Goal: Transaction & Acquisition: Download file/media

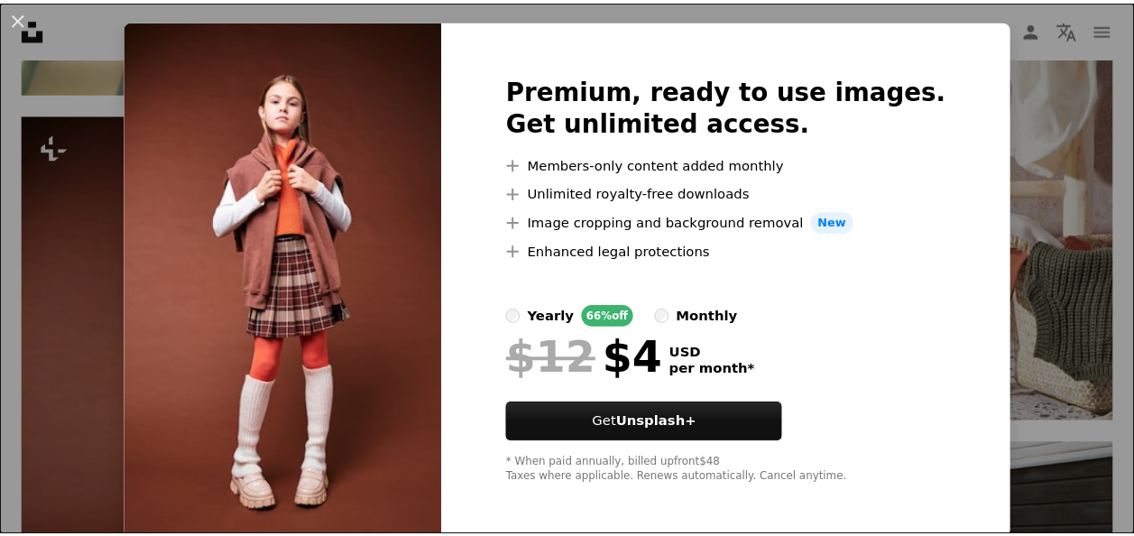
scroll to position [43, 0]
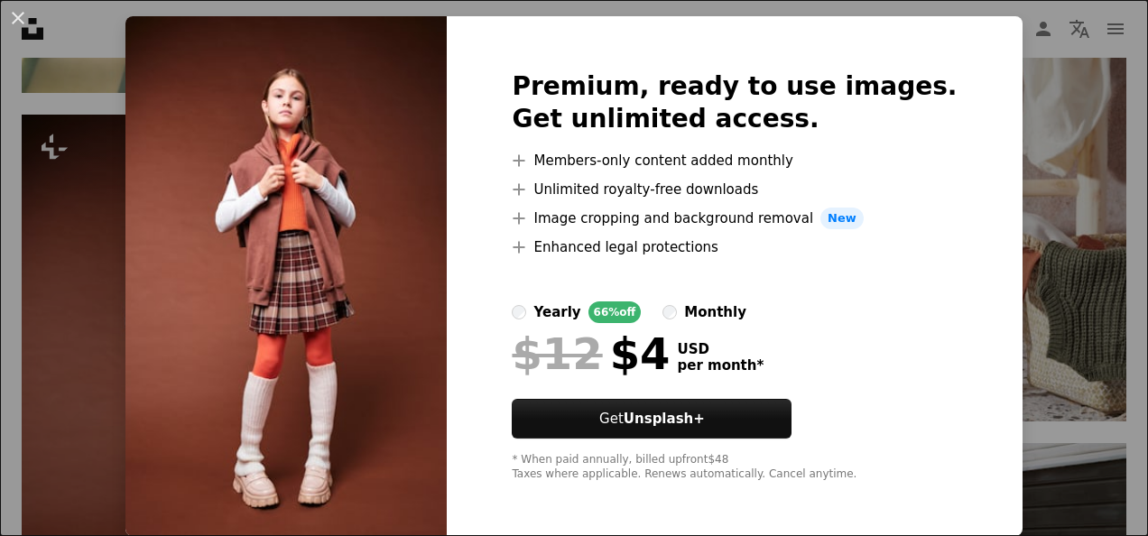
click at [1059, 91] on div "An X shape Premium, ready to use images. Get unlimited access. A plus sign Memb…" at bounding box center [574, 268] width 1148 height 536
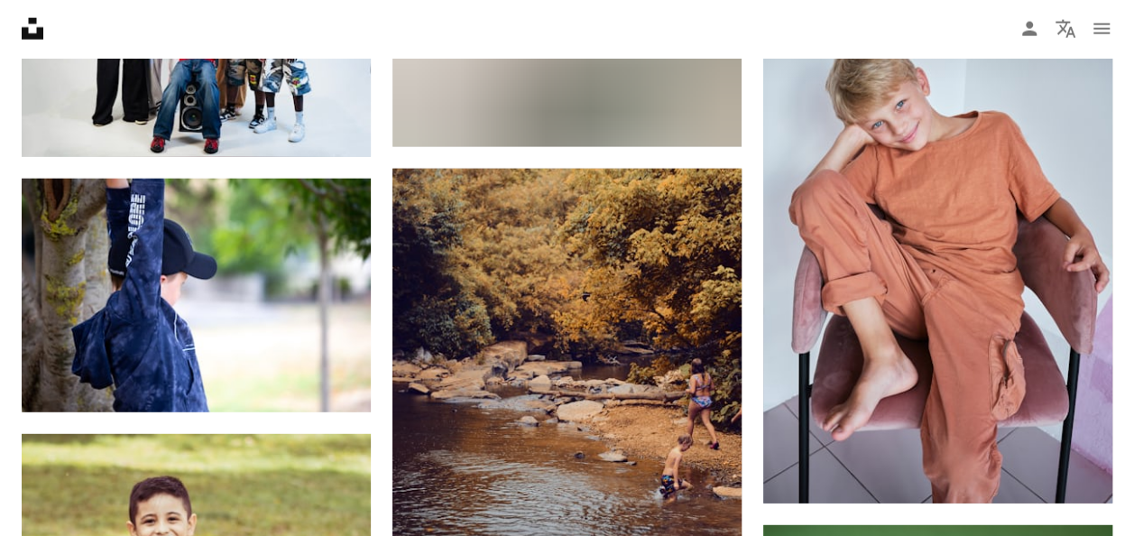
scroll to position [19322, 0]
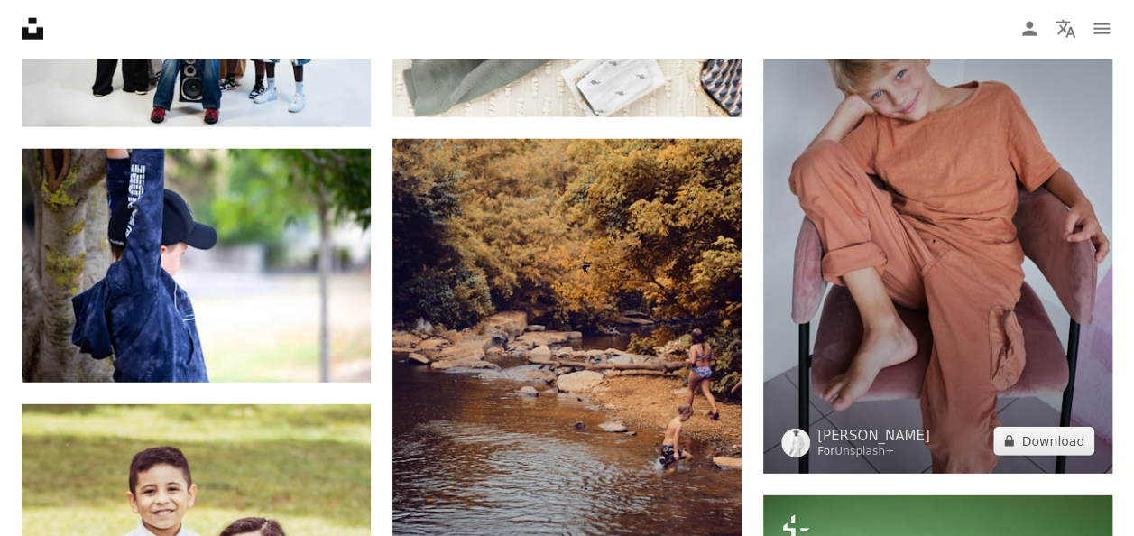
click at [971, 341] on img at bounding box center [937, 211] width 349 height 524
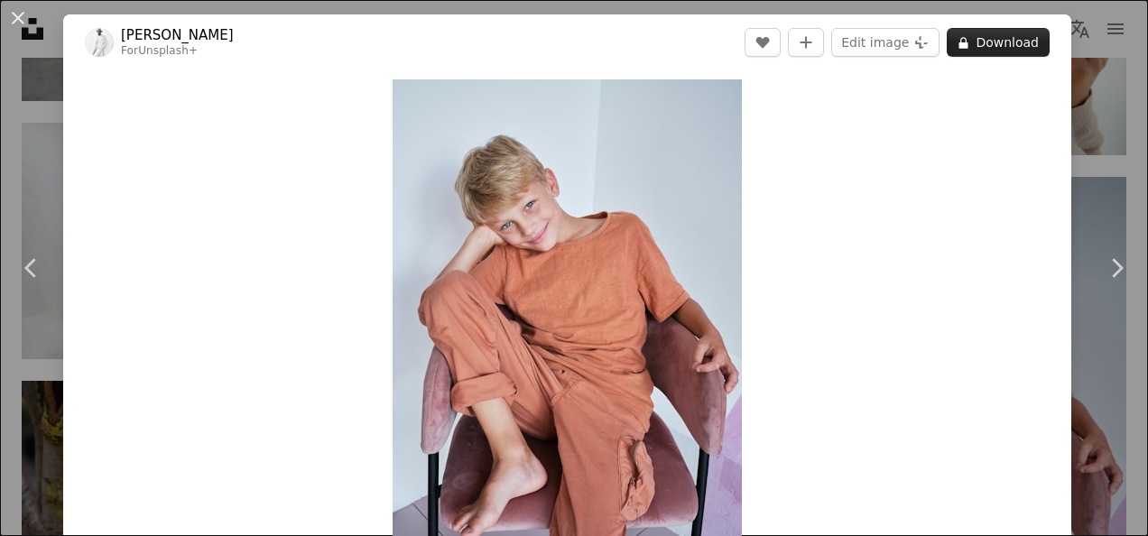
click at [991, 34] on button "A lock Download" at bounding box center [998, 42] width 103 height 29
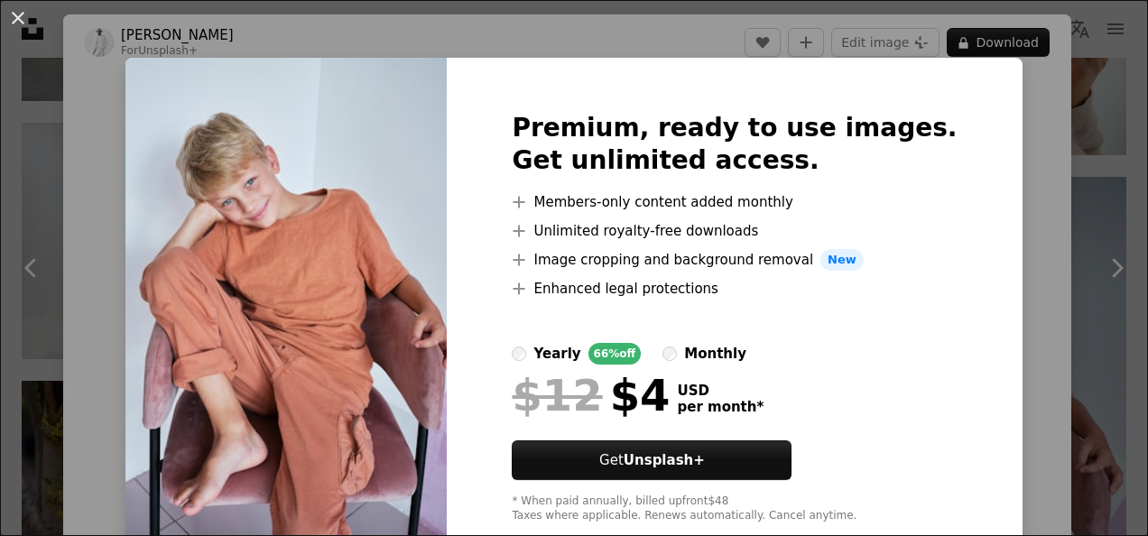
click at [1052, 224] on div "An X shape Premium, ready to use images. Get unlimited access. A plus sign Memb…" at bounding box center [574, 268] width 1148 height 536
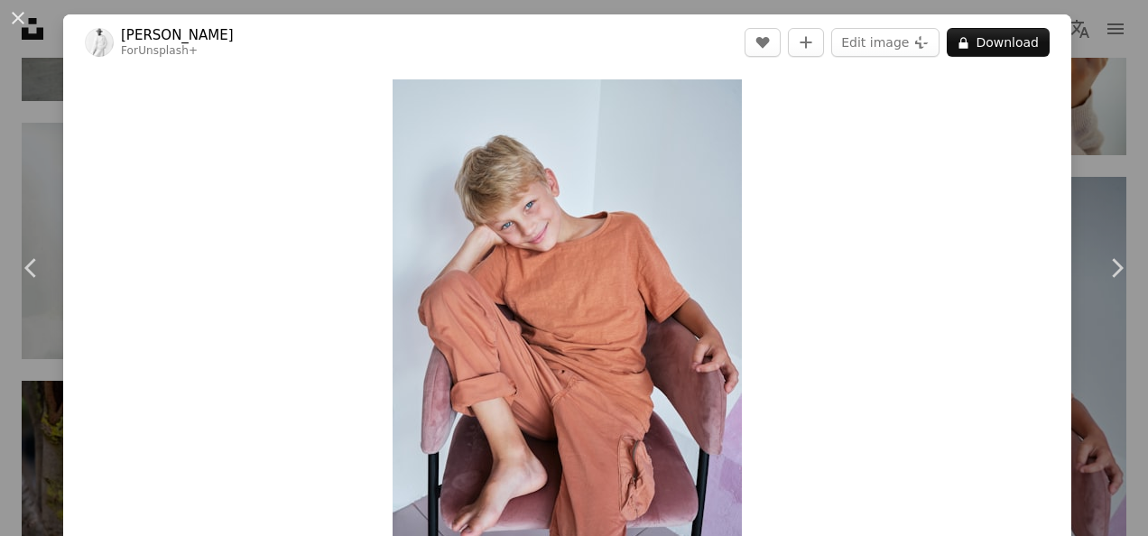
click at [1061, 221] on div "An X shape Chevron left Chevron right [PERSON_NAME] For Unsplash+ A heart A plu…" at bounding box center [574, 268] width 1148 height 536
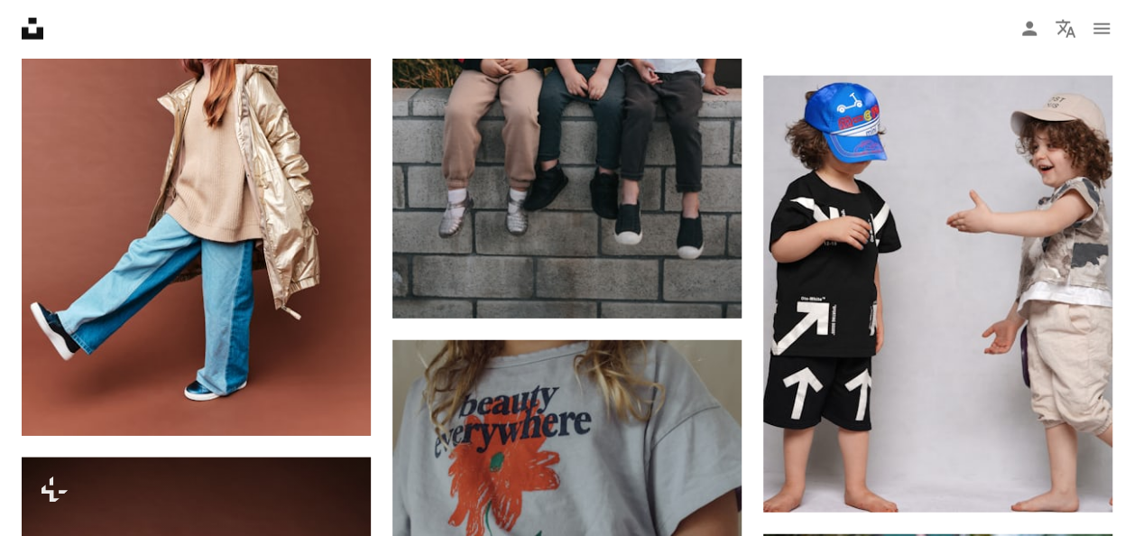
scroll to position [25963, 0]
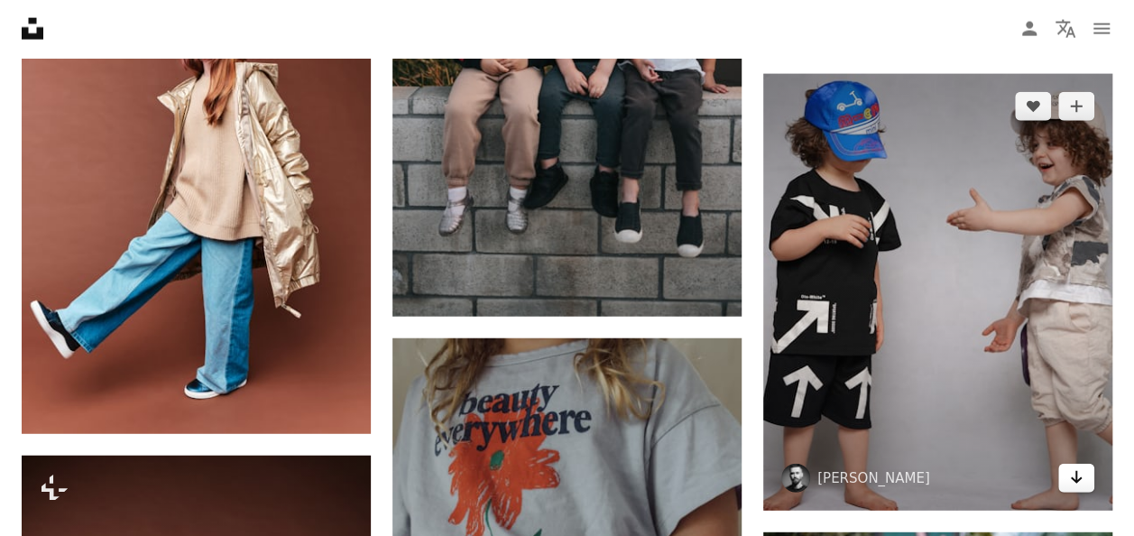
click at [1085, 467] on link "Arrow pointing down" at bounding box center [1077, 478] width 36 height 29
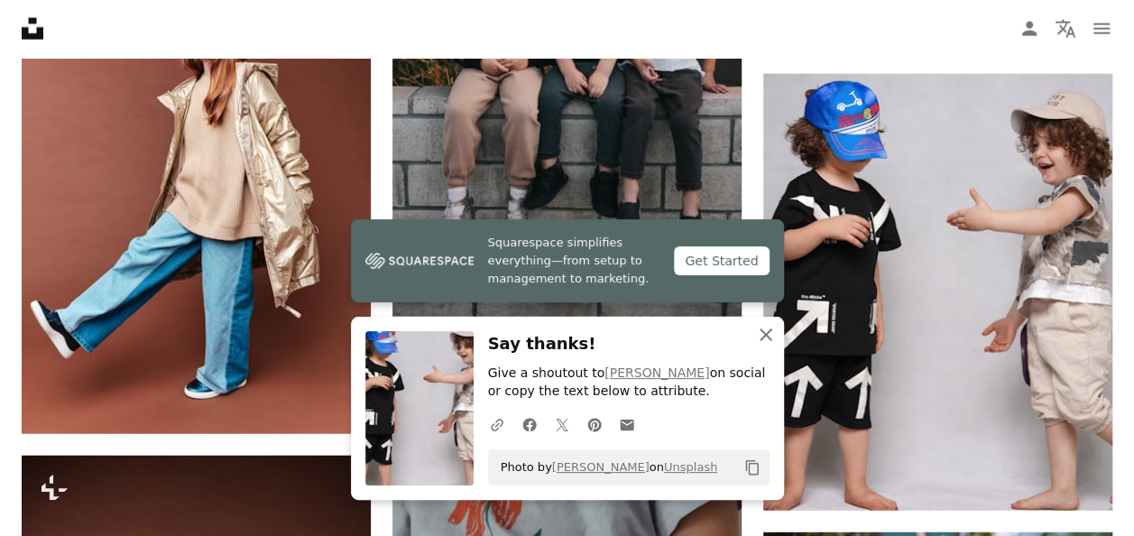
click at [771, 330] on icon "button" at bounding box center [766, 334] width 13 height 13
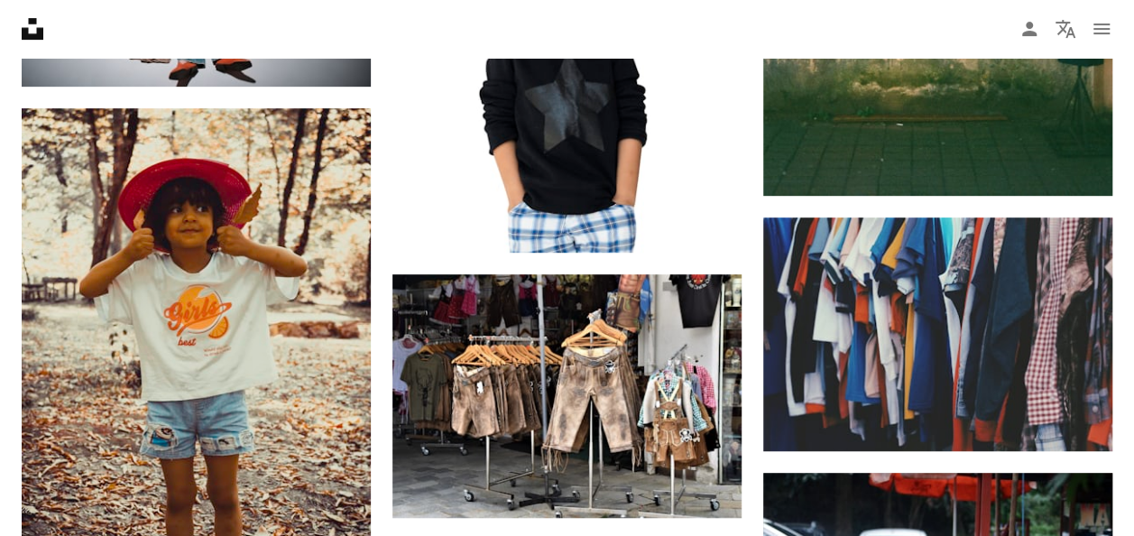
scroll to position [27659, 0]
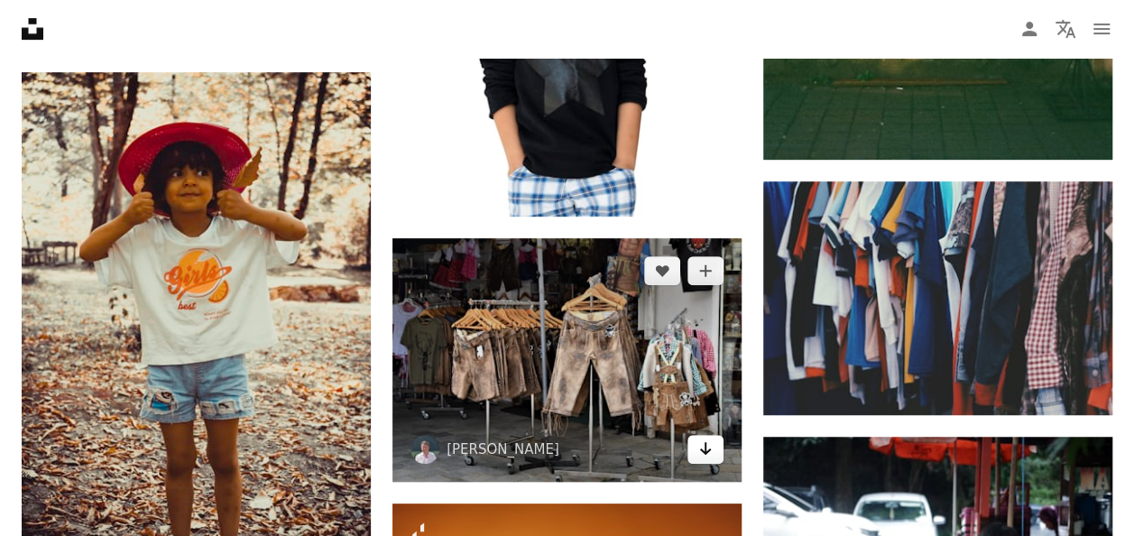
click at [711, 440] on icon "Arrow pointing down" at bounding box center [705, 449] width 14 height 22
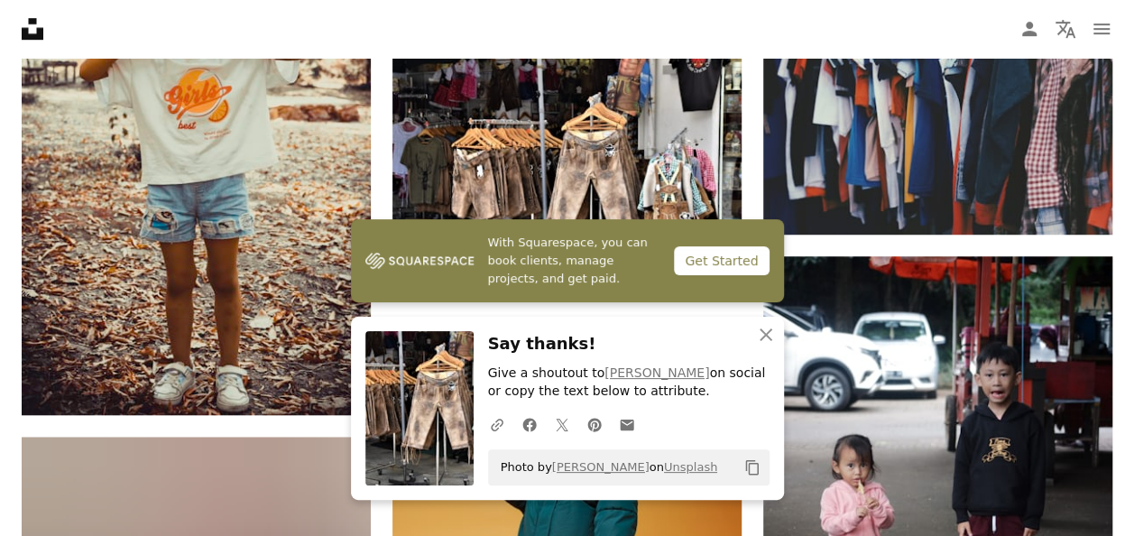
scroll to position [27839, 0]
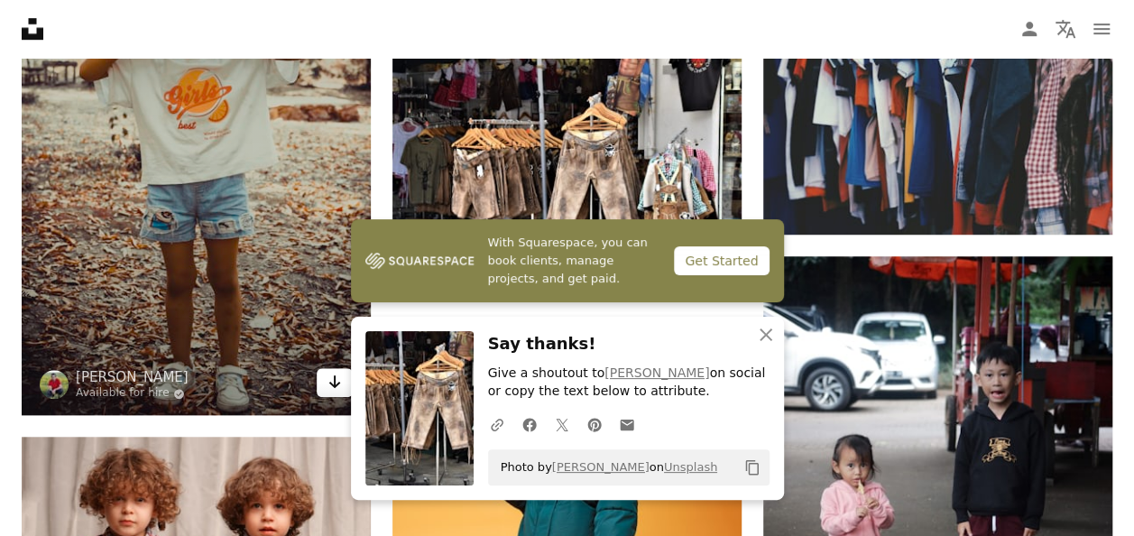
click at [331, 380] on icon "Arrow pointing down" at bounding box center [335, 382] width 14 height 22
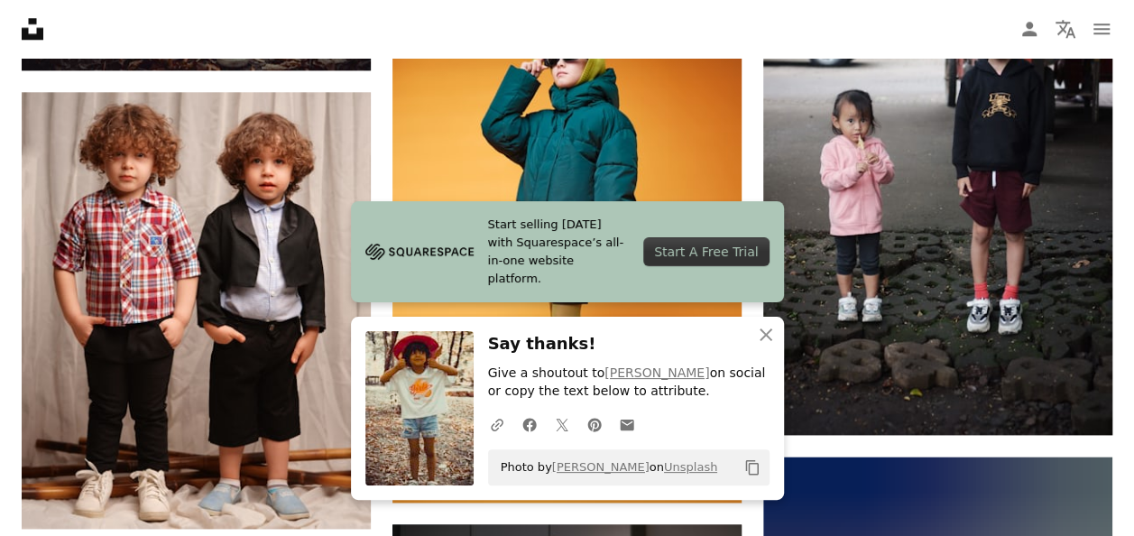
scroll to position [28200, 0]
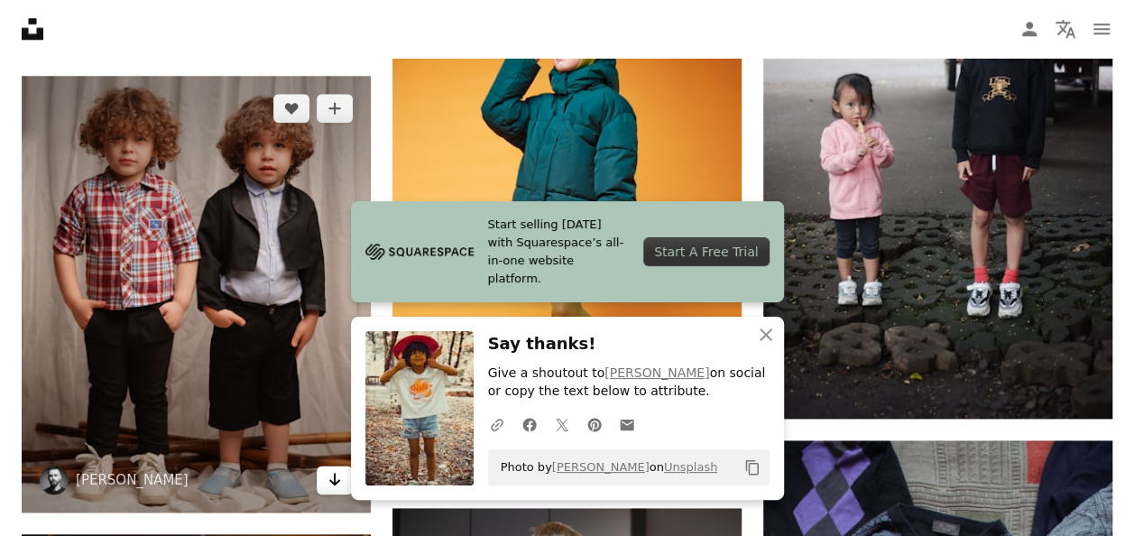
click at [332, 473] on icon "Download" at bounding box center [335, 479] width 12 height 13
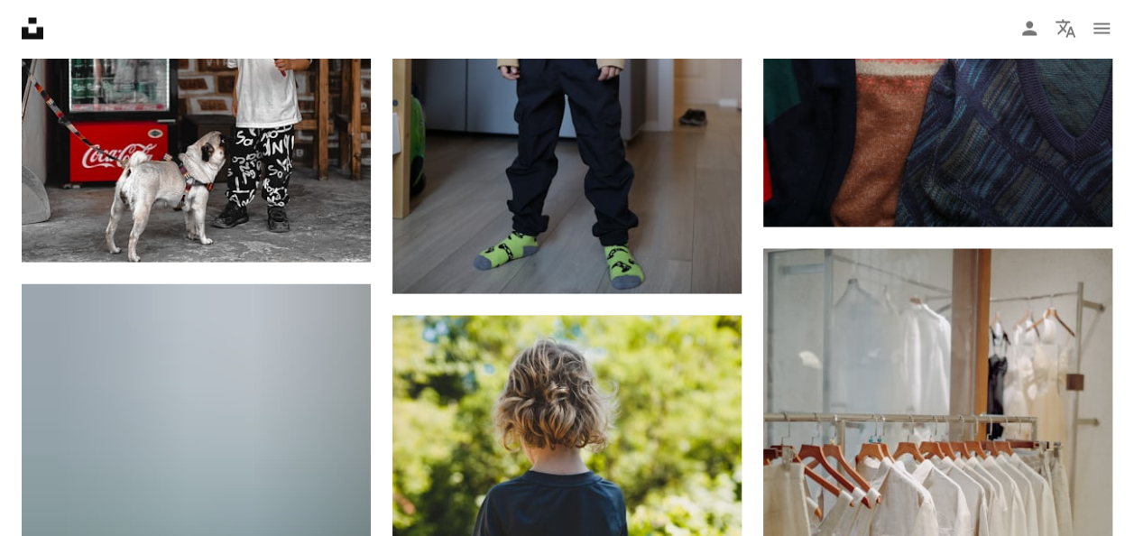
scroll to position [29470, 0]
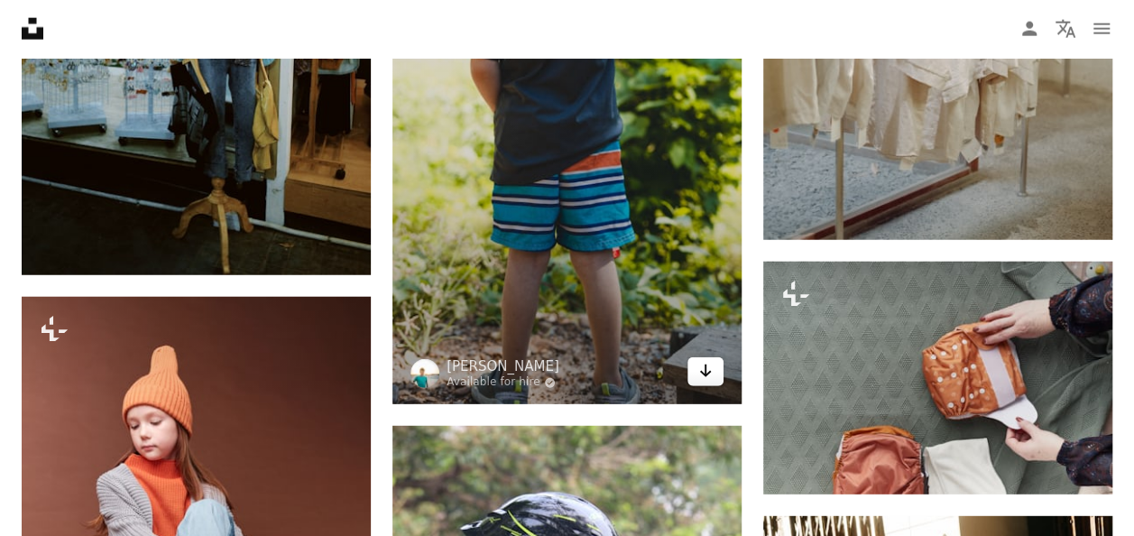
click at [714, 361] on link "Arrow pointing down" at bounding box center [706, 371] width 36 height 29
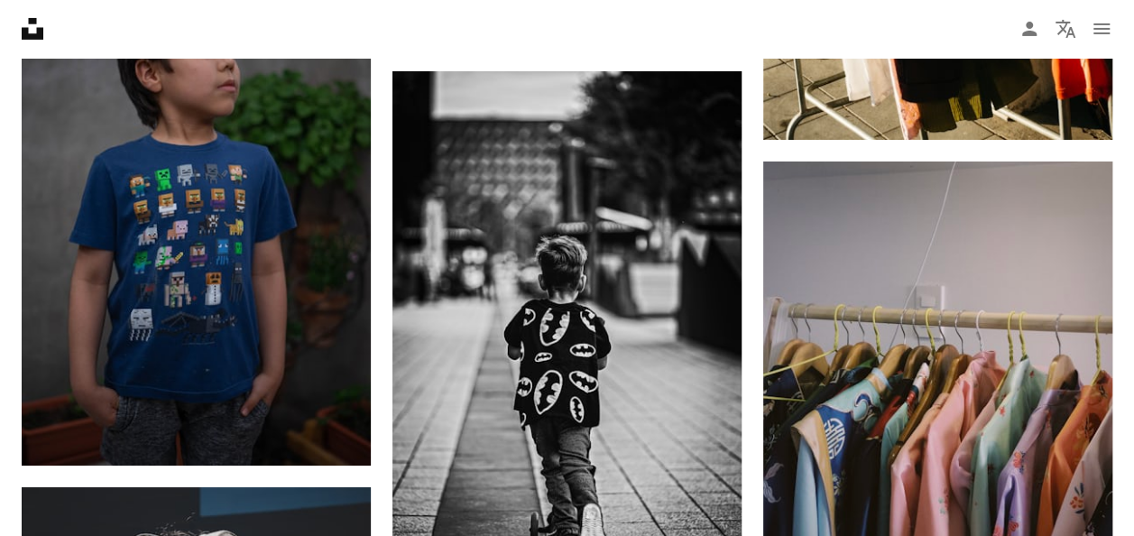
scroll to position [30534, 0]
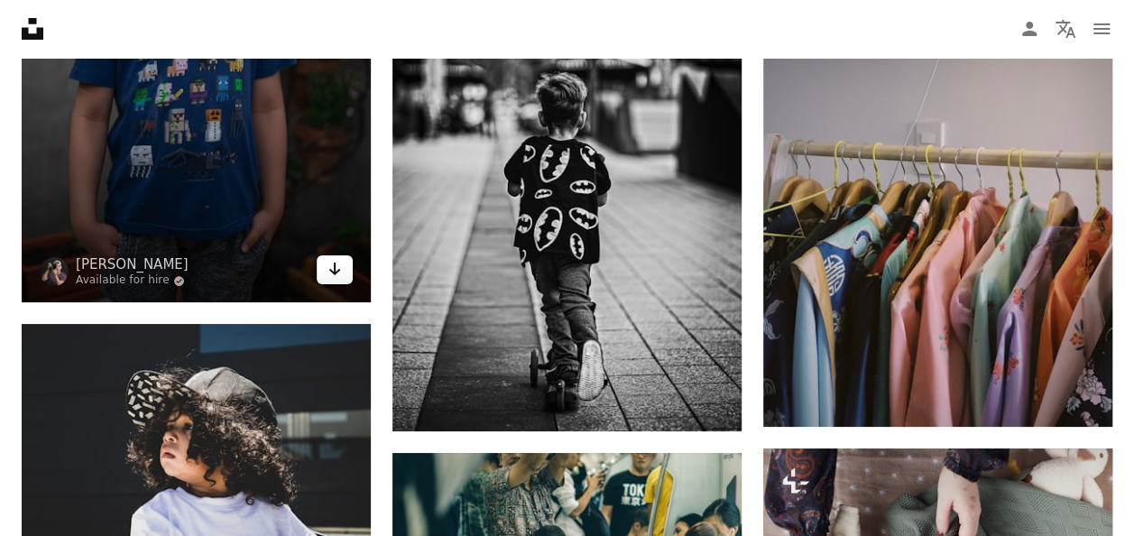
click at [338, 258] on icon "Arrow pointing down" at bounding box center [335, 269] width 14 height 22
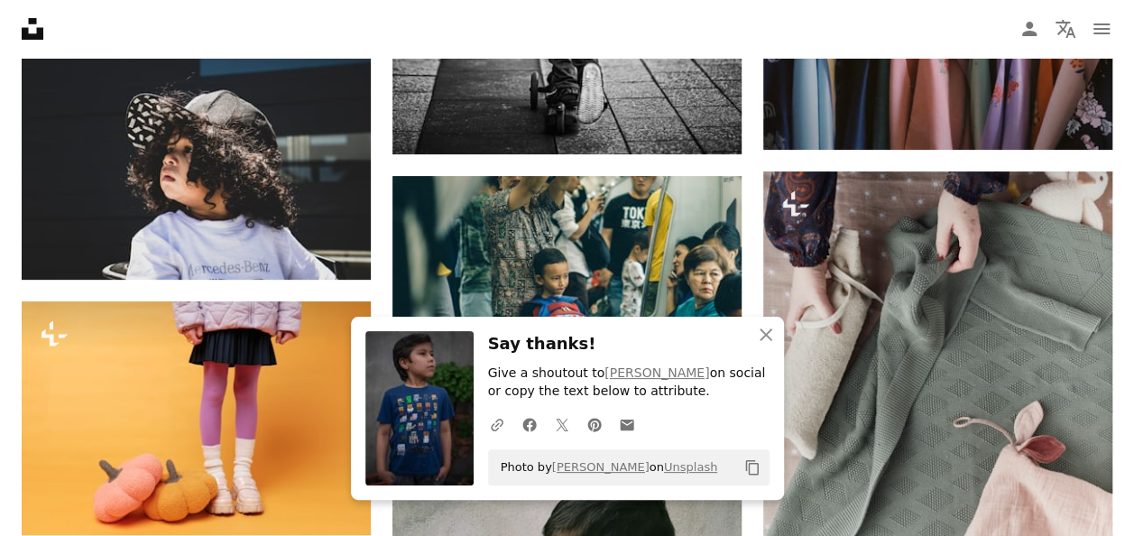
scroll to position [30835, 0]
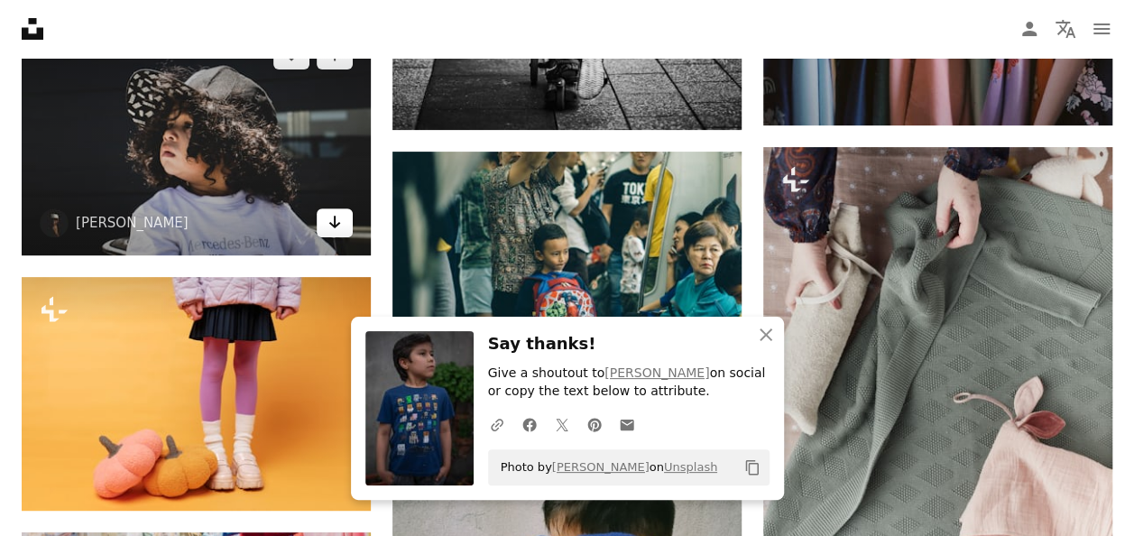
click at [344, 213] on link "Arrow pointing down" at bounding box center [335, 222] width 36 height 29
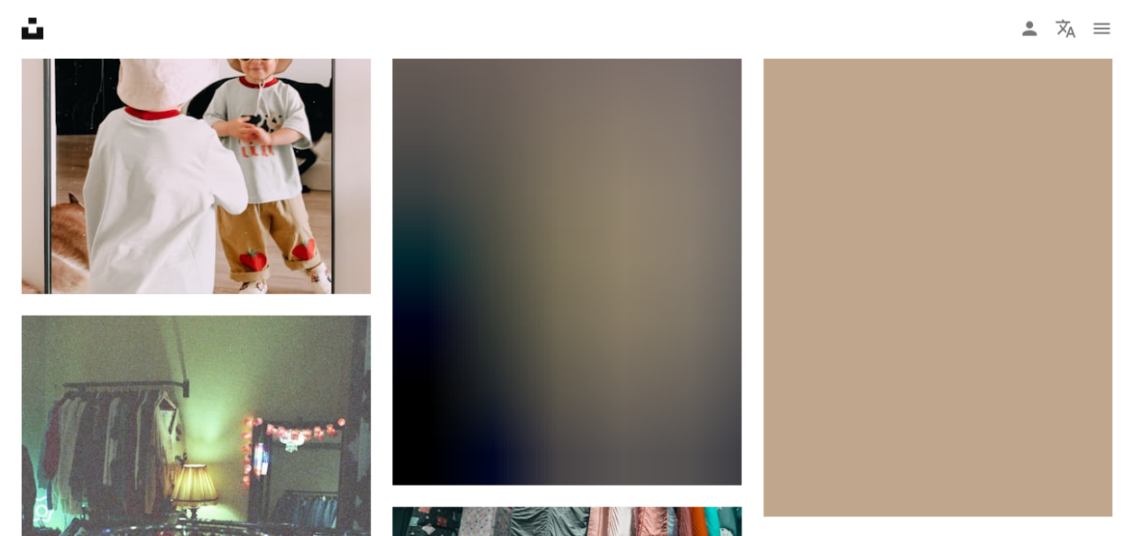
scroll to position [32652, 0]
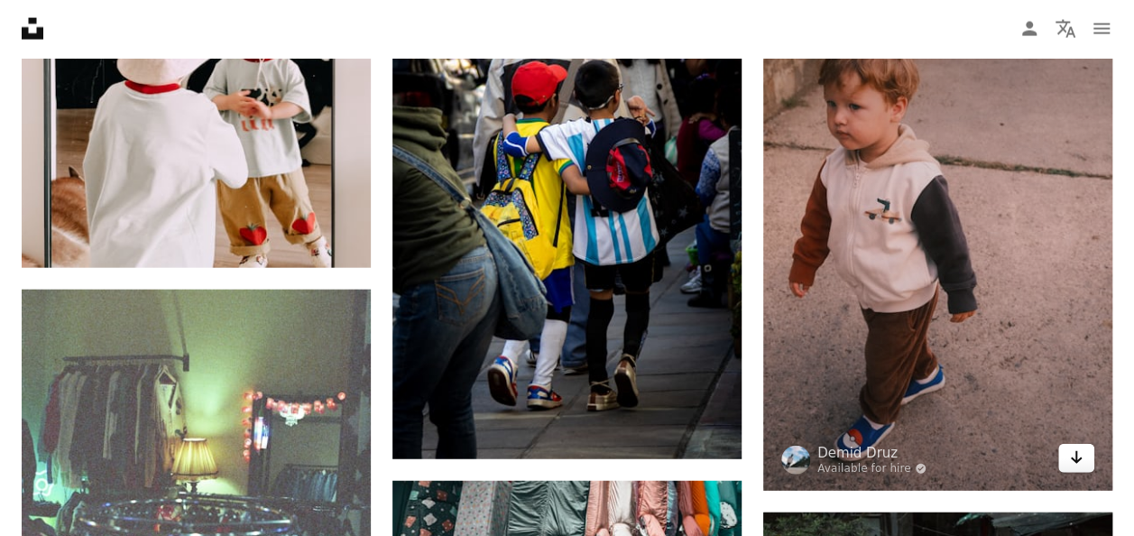
click at [1079, 449] on icon "Arrow pointing down" at bounding box center [1076, 458] width 14 height 22
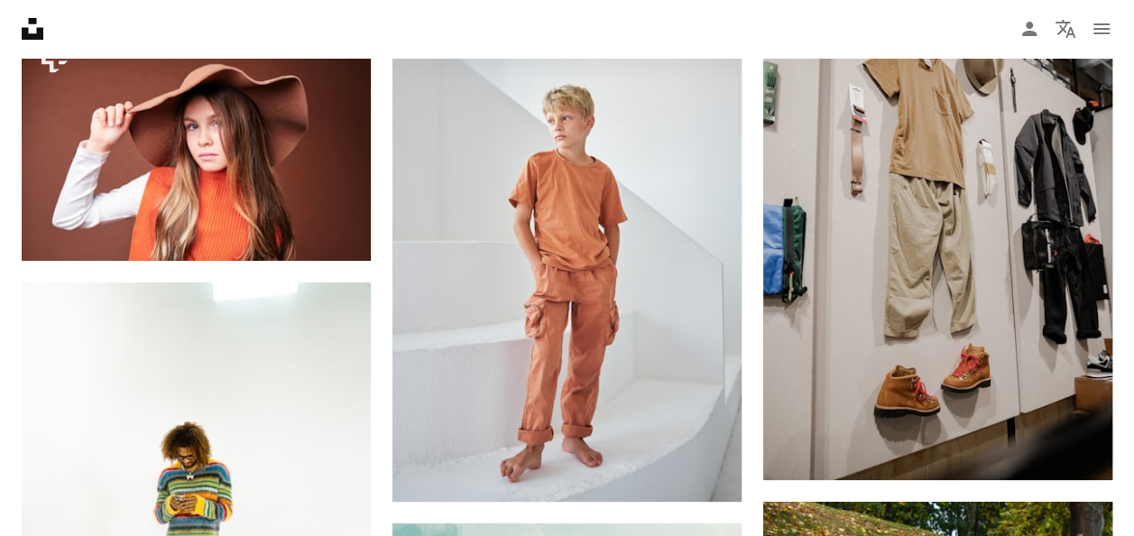
scroll to position [34023, 0]
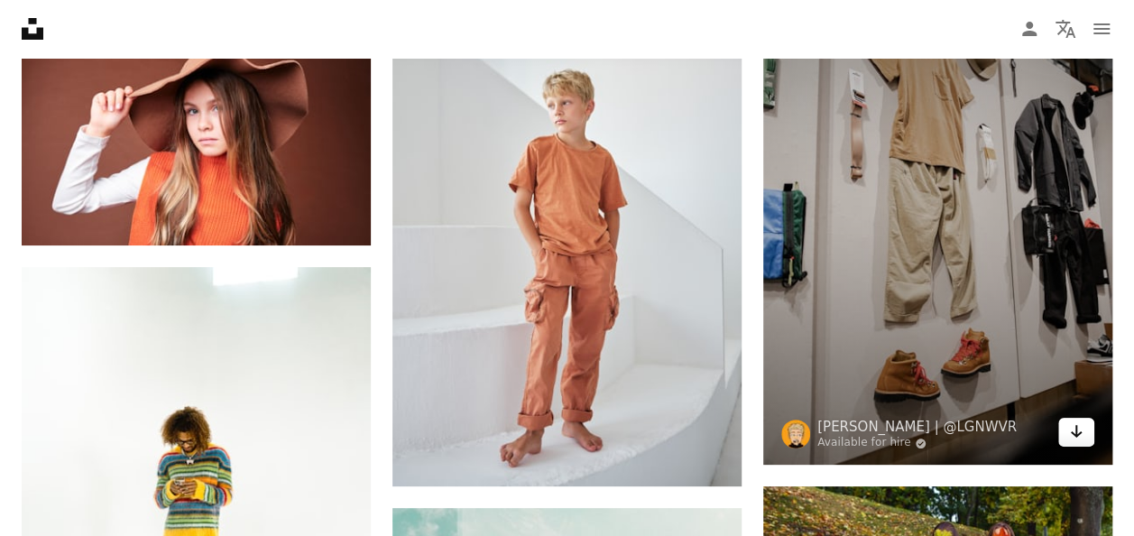
click at [1080, 424] on icon "Arrow pointing down" at bounding box center [1076, 432] width 14 height 22
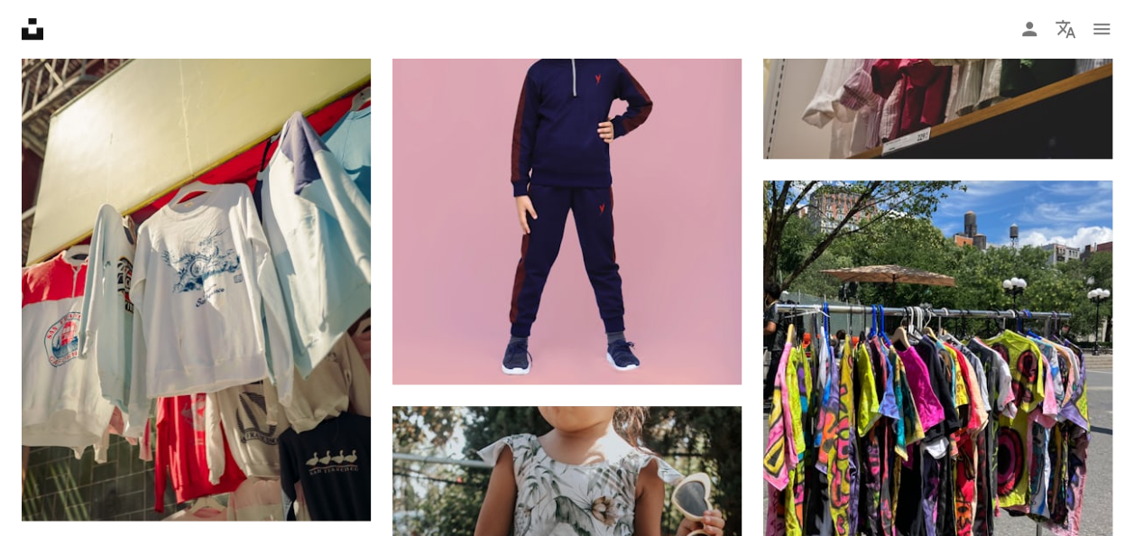
scroll to position [34841, 0]
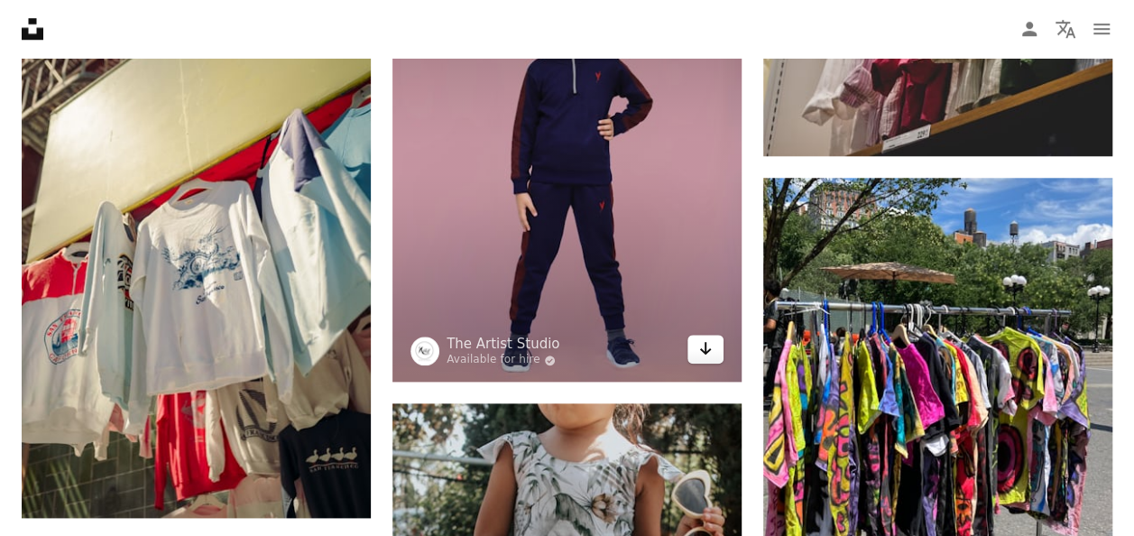
click at [708, 338] on icon "Arrow pointing down" at bounding box center [705, 349] width 14 height 22
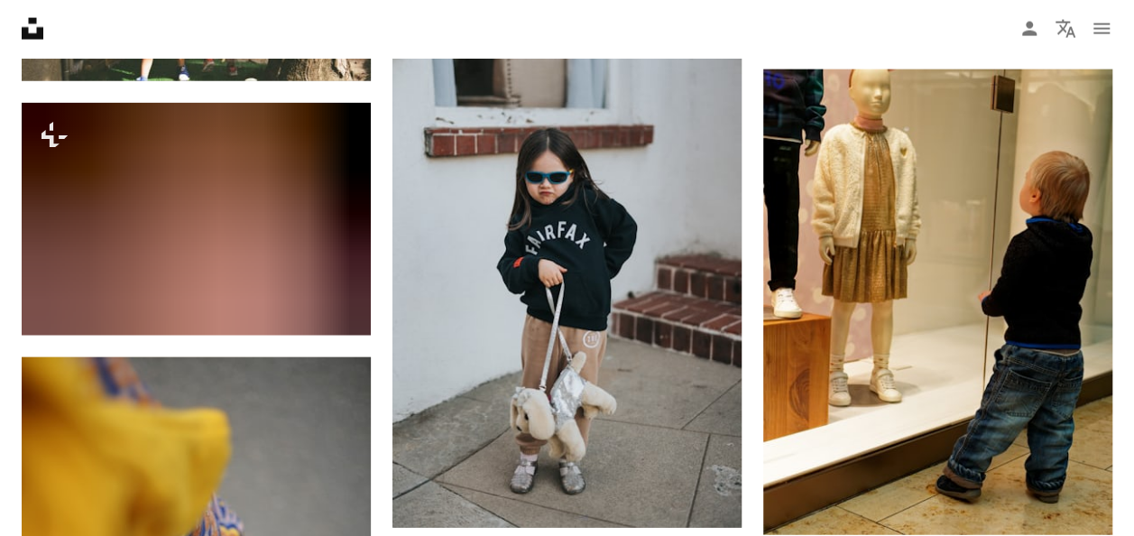
scroll to position [36069, 0]
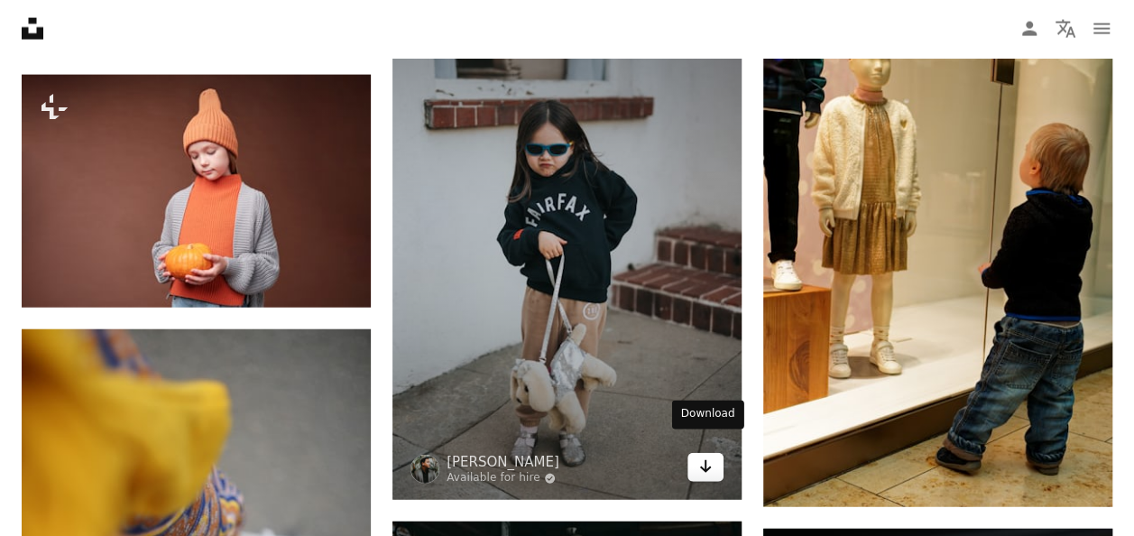
click at [712, 456] on icon "Arrow pointing down" at bounding box center [705, 467] width 14 height 22
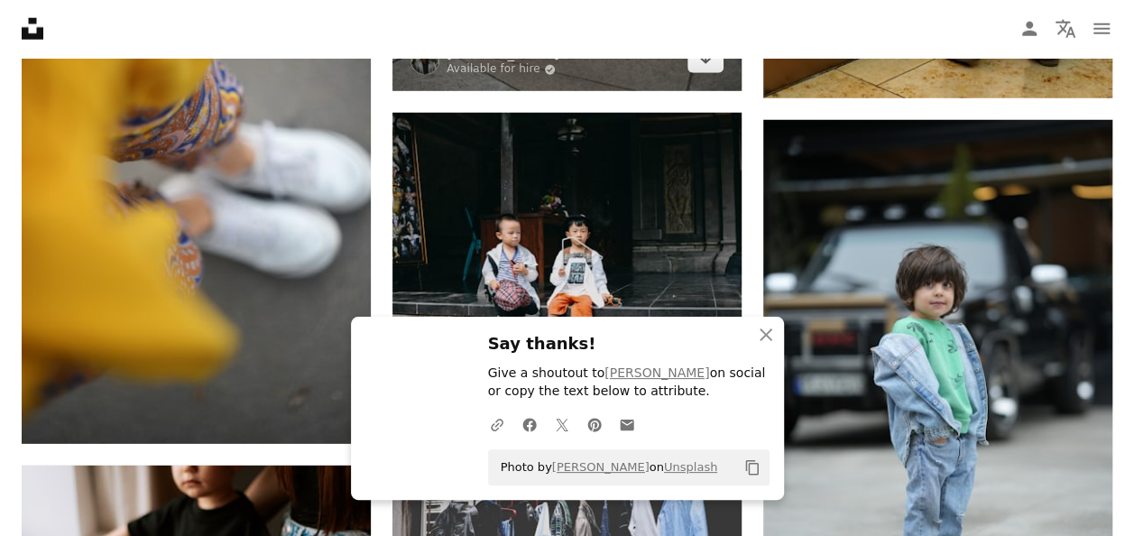
scroll to position [36586, 0]
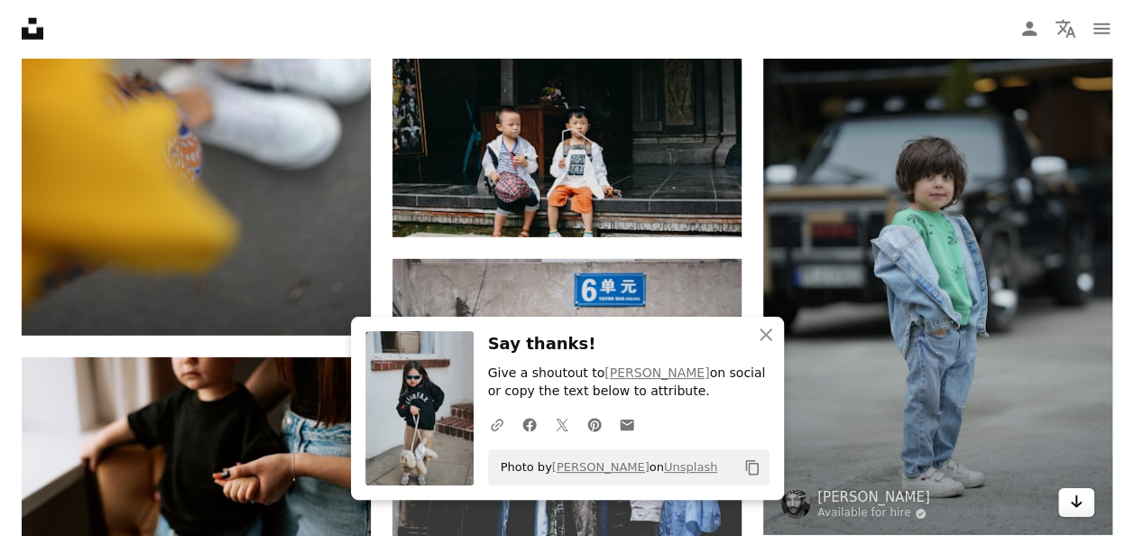
click at [1079, 491] on icon "Arrow pointing down" at bounding box center [1076, 502] width 14 height 22
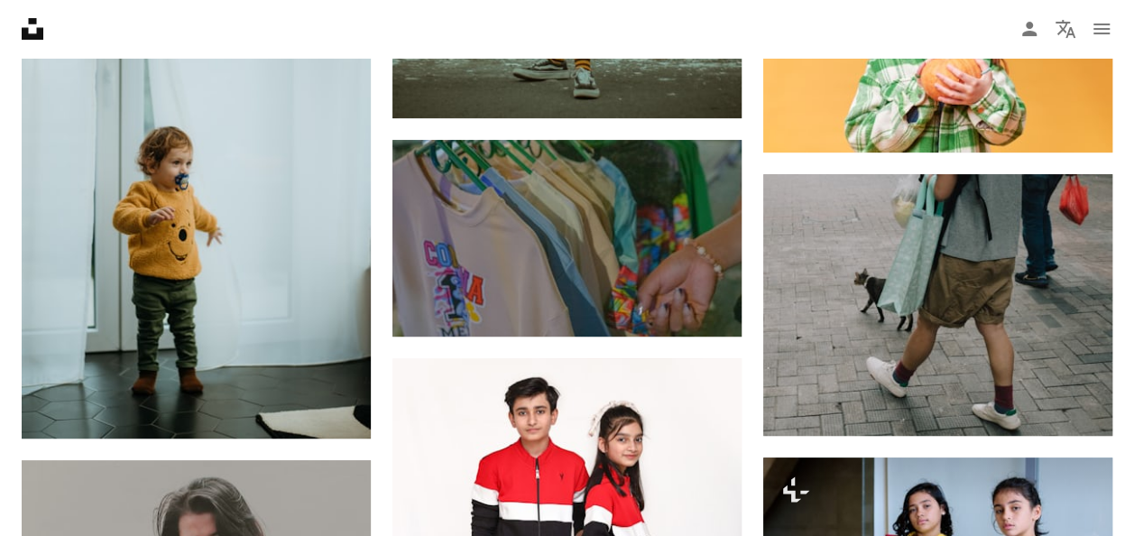
scroll to position [37789, 0]
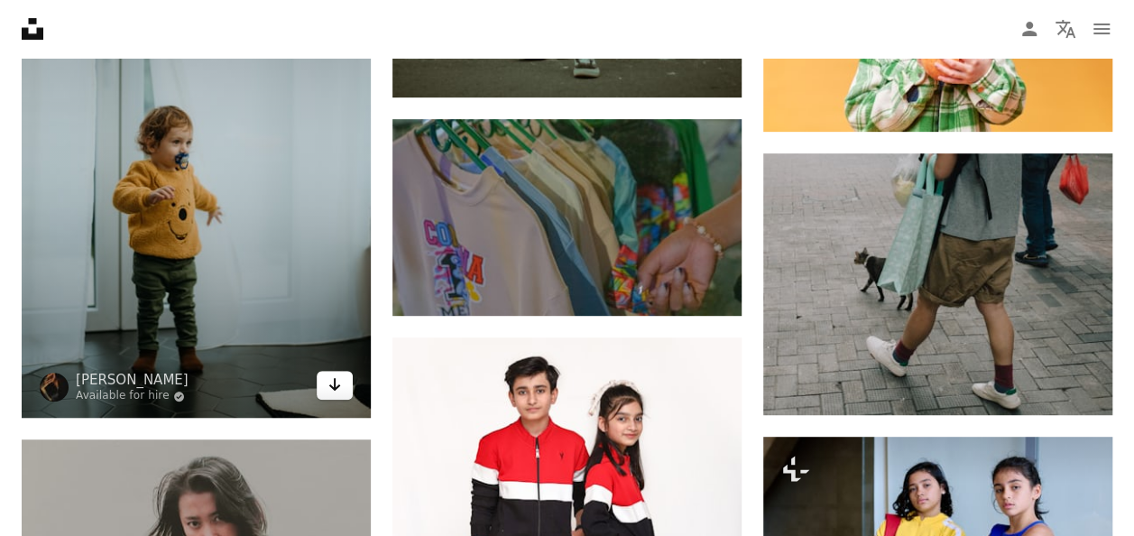
click at [336, 378] on icon "Download" at bounding box center [335, 384] width 12 height 13
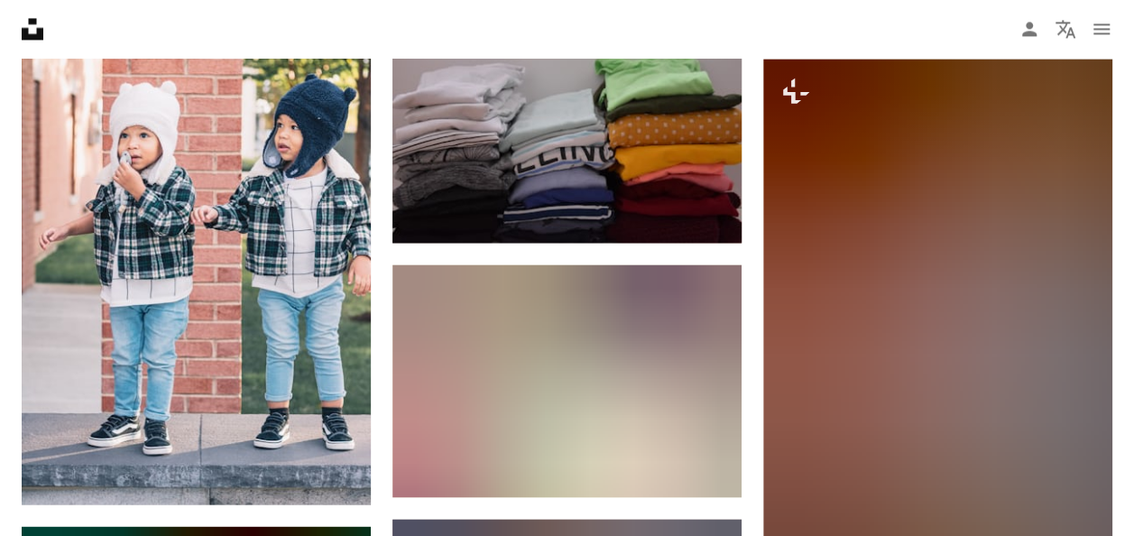
scroll to position [38800, 0]
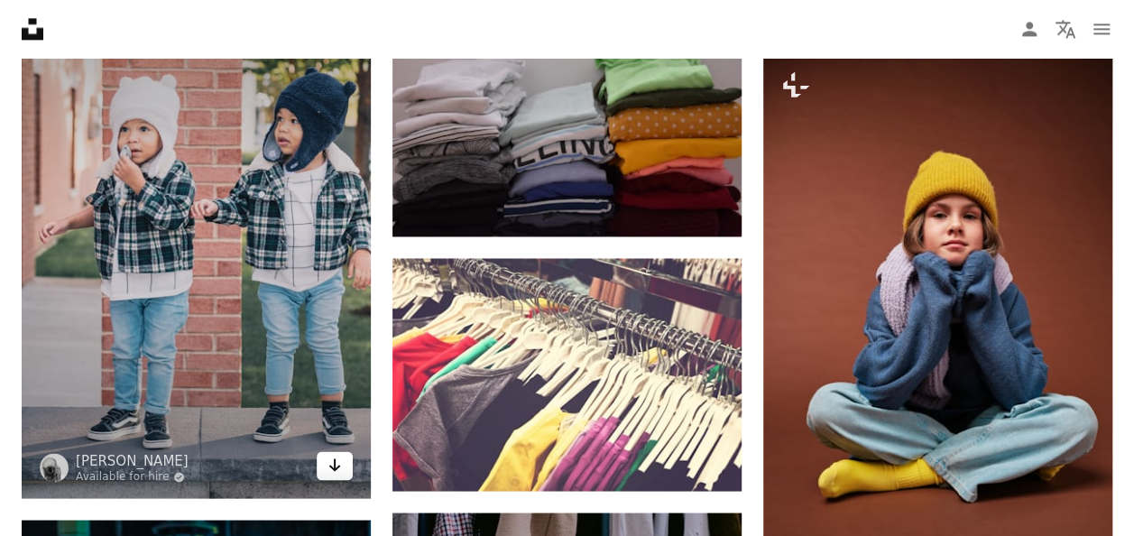
click at [346, 458] on link "Arrow pointing down" at bounding box center [335, 465] width 36 height 29
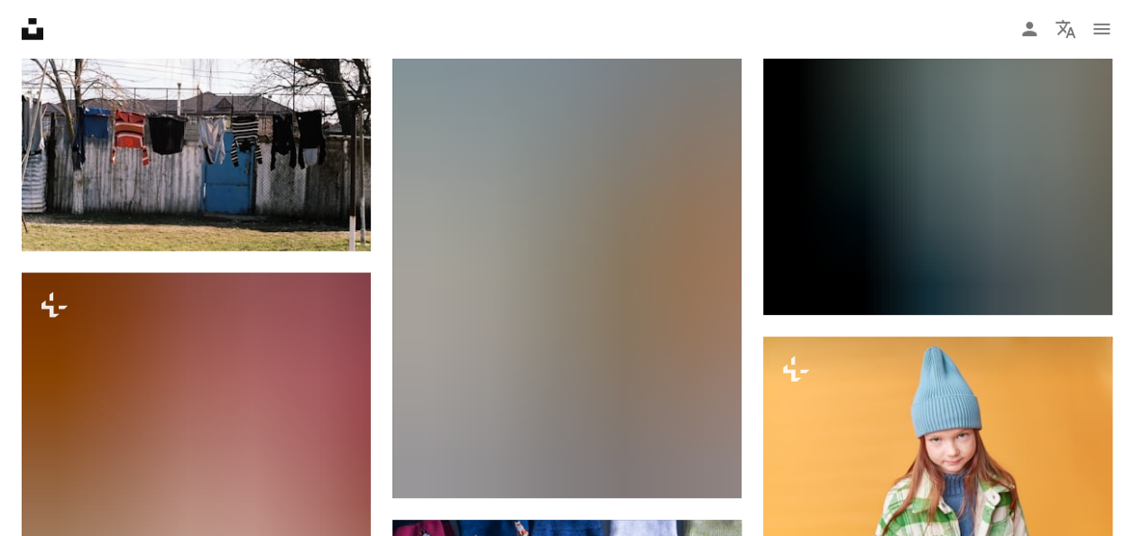
scroll to position [41459, 0]
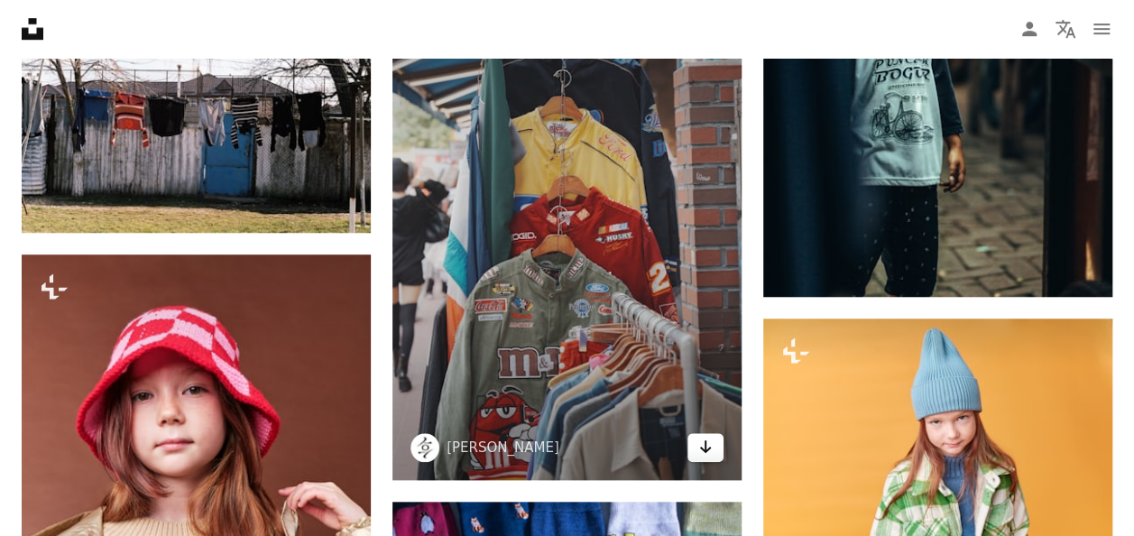
click at [710, 439] on link "Arrow pointing down" at bounding box center [706, 447] width 36 height 29
